Goal: Information Seeking & Learning: Learn about a topic

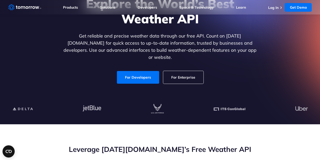
scroll to position [25, 0]
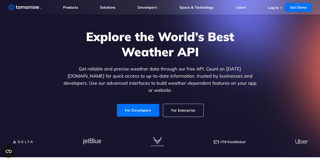
click at [189, 104] on link "For Enterprise" at bounding box center [183, 110] width 40 height 13
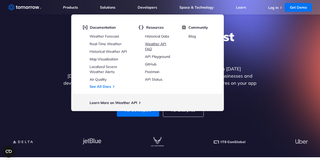
click at [158, 42] on link "Weather API FAQ" at bounding box center [155, 47] width 21 height 10
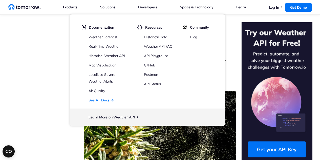
click at [104, 100] on link "See All Docs" at bounding box center [99, 100] width 21 height 7
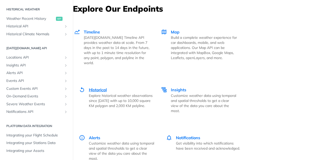
scroll to position [785, 0]
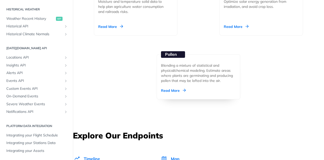
click at [182, 73] on div "Blending a mixture of statistical and physical/chemical modeling. Estimate area…" at bounding box center [198, 73] width 75 height 20
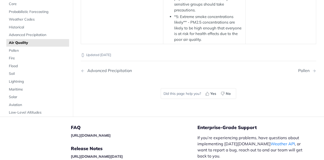
scroll to position [1103, 0]
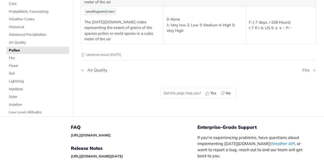
scroll to position [250, 0]
